Goal: Task Accomplishment & Management: Manage account settings

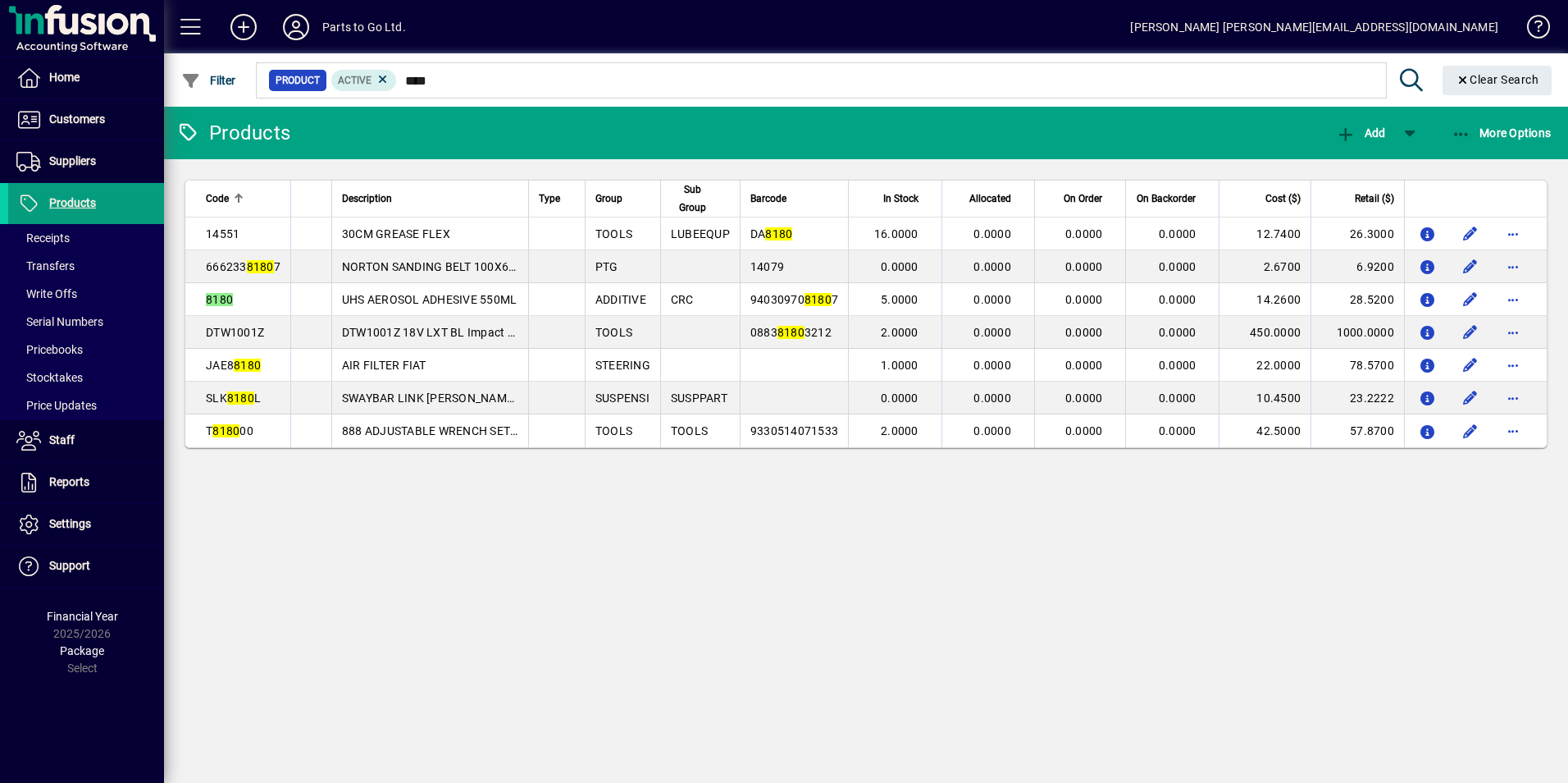
type input "****"
click at [301, 30] on icon at bounding box center [296, 27] width 32 height 26
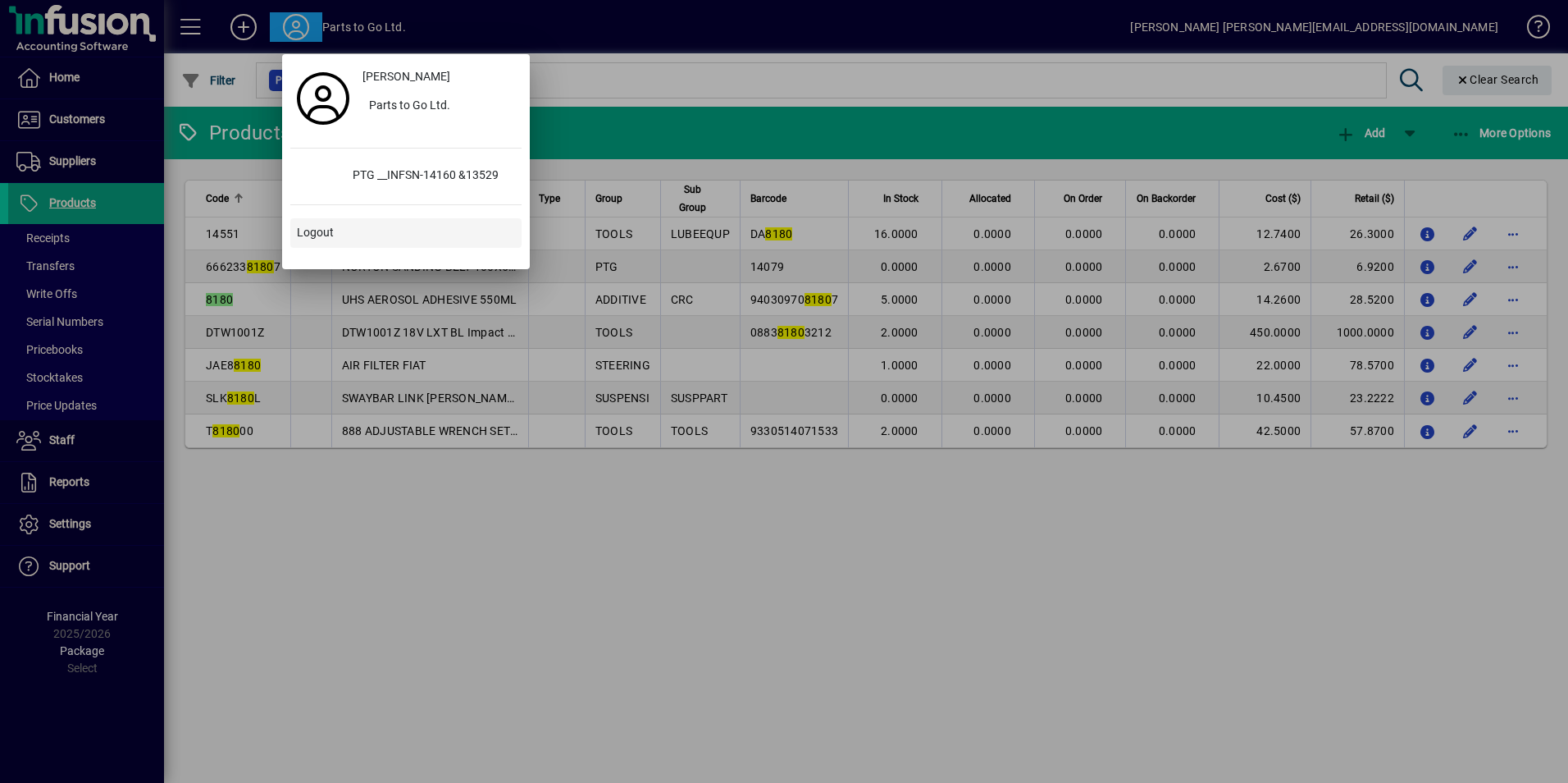
click at [303, 240] on span "Logout" at bounding box center [315, 233] width 37 height 18
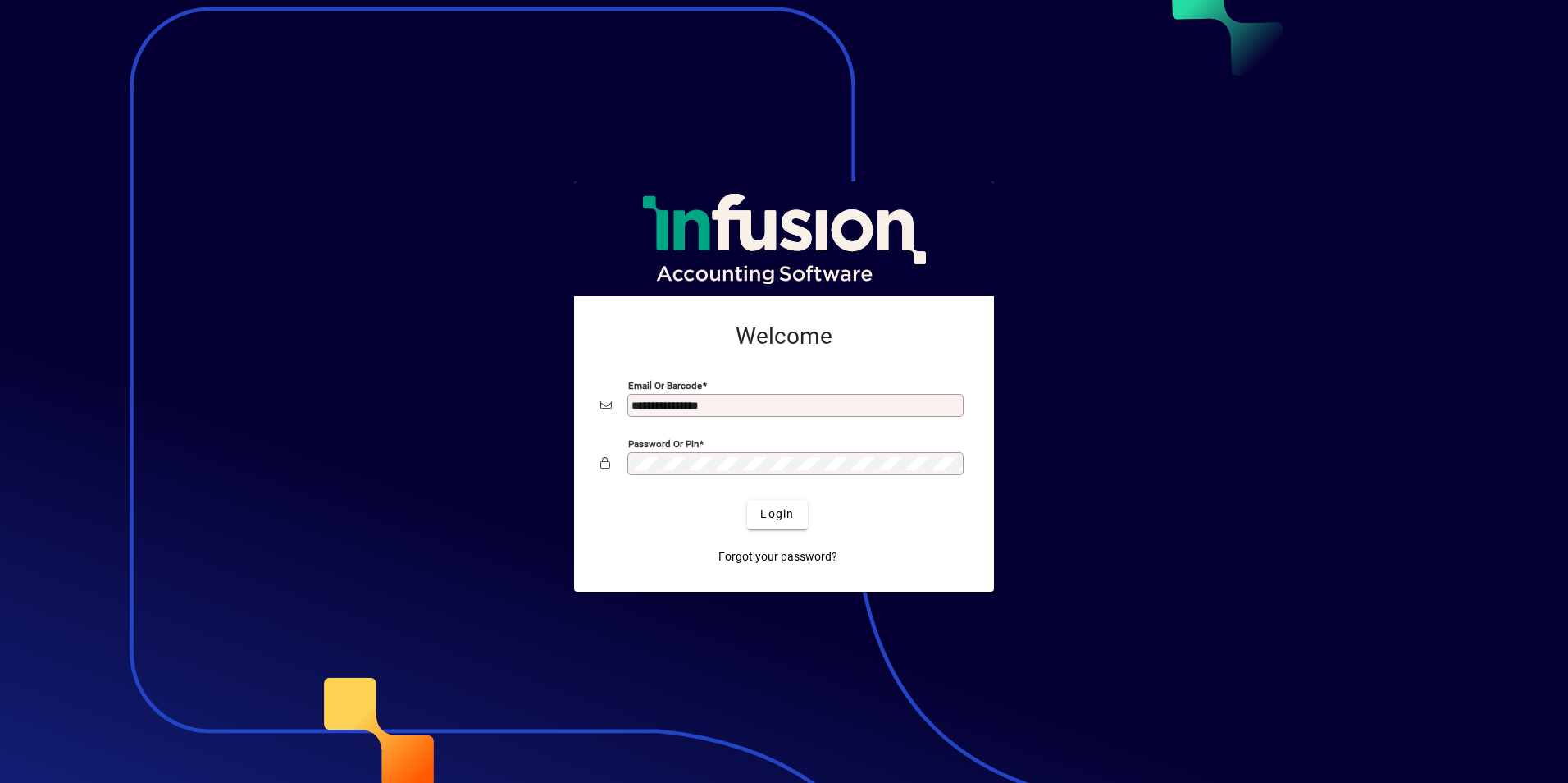
type input "**********"
